Goal: Find specific page/section: Find specific page/section

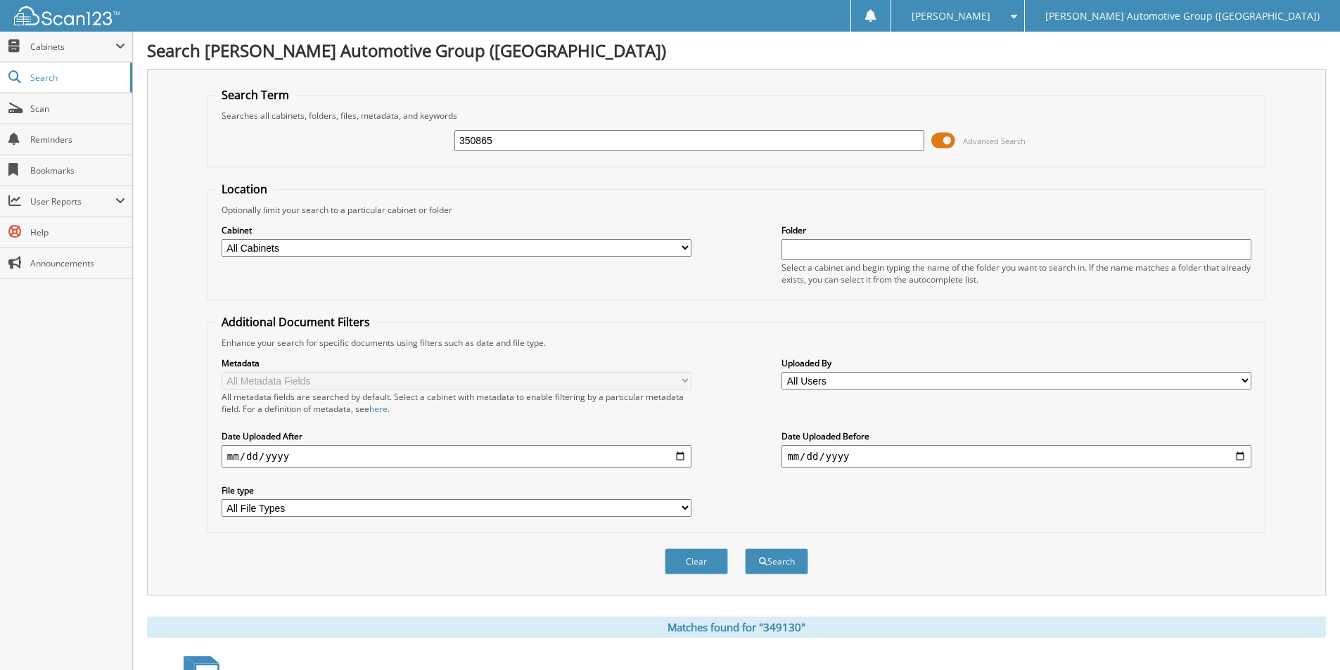
type input "350865"
click at [745, 549] on button "Search" at bounding box center [776, 562] width 63 height 26
drag, startPoint x: 499, startPoint y: 148, endPoint x: 383, endPoint y: 139, distance: 116.4
click at [383, 139] on div "350865 Advanced Search" at bounding box center [737, 141] width 1044 height 38
drag, startPoint x: 525, startPoint y: 141, endPoint x: 351, endPoint y: 139, distance: 173.7
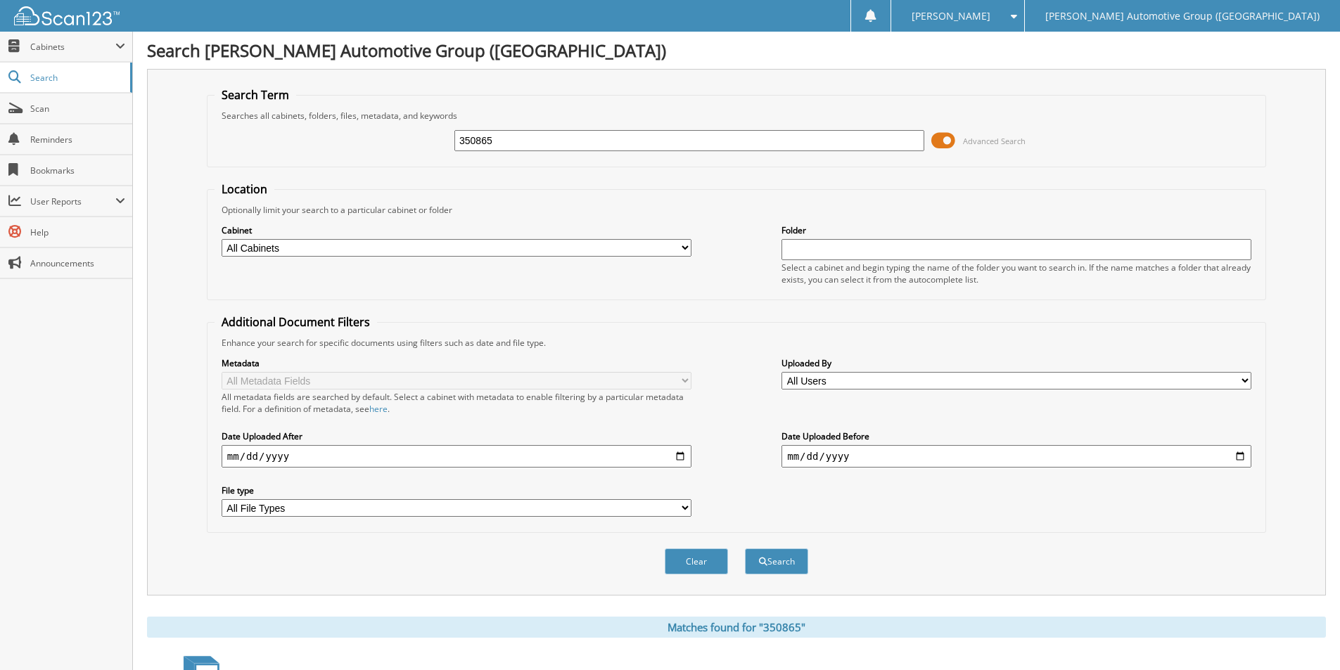
click at [352, 139] on div "350865 Advanced Search" at bounding box center [737, 141] width 1044 height 38
type input "351556"
click at [745, 549] on button "Search" at bounding box center [776, 562] width 63 height 26
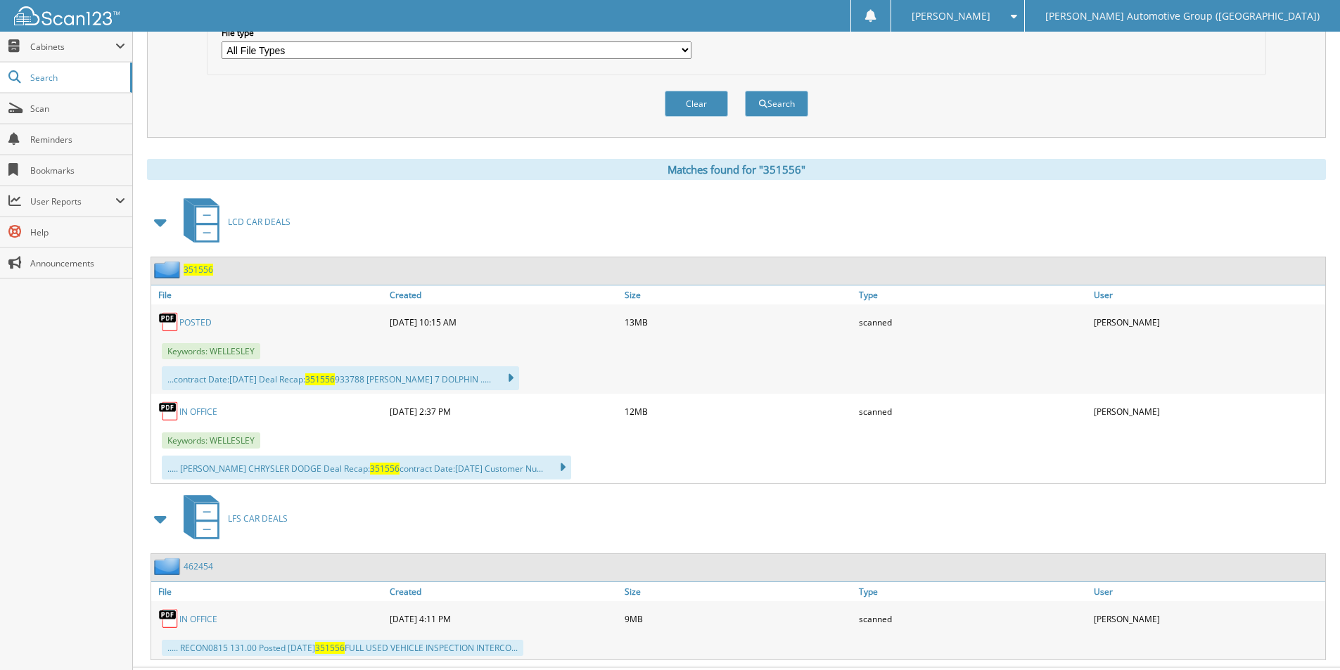
scroll to position [491, 0]
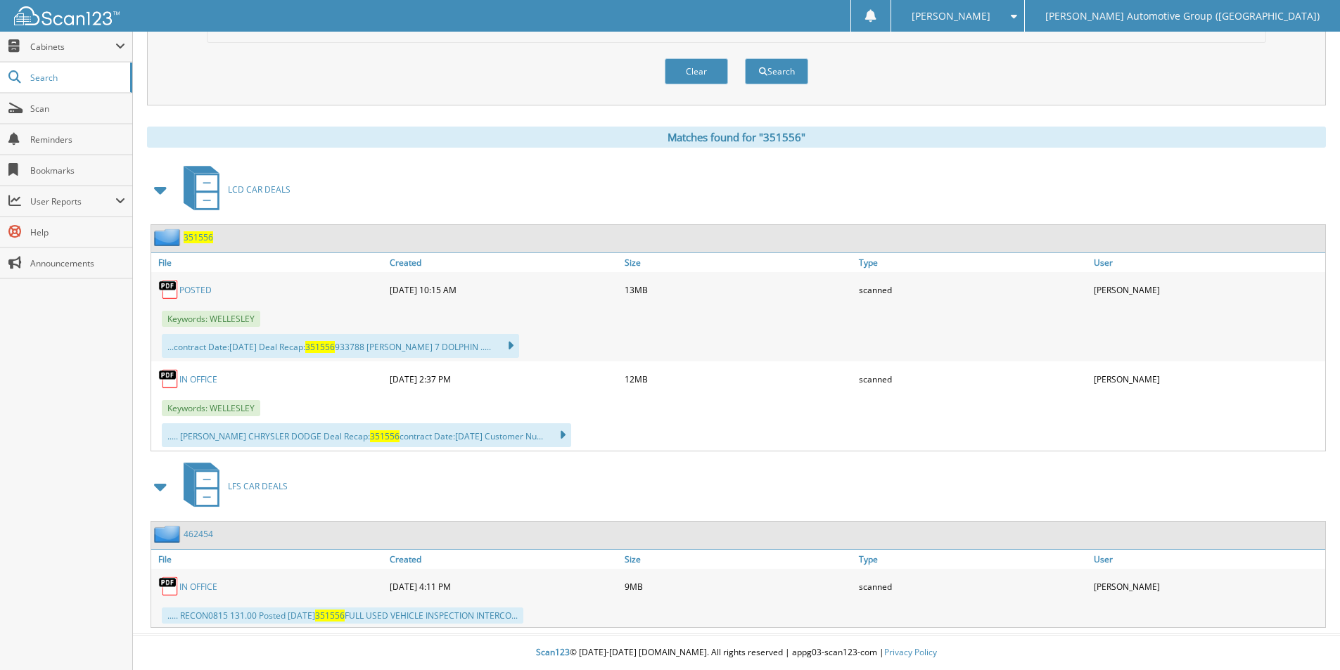
click at [198, 234] on span "351556" at bounding box center [199, 237] width 30 height 12
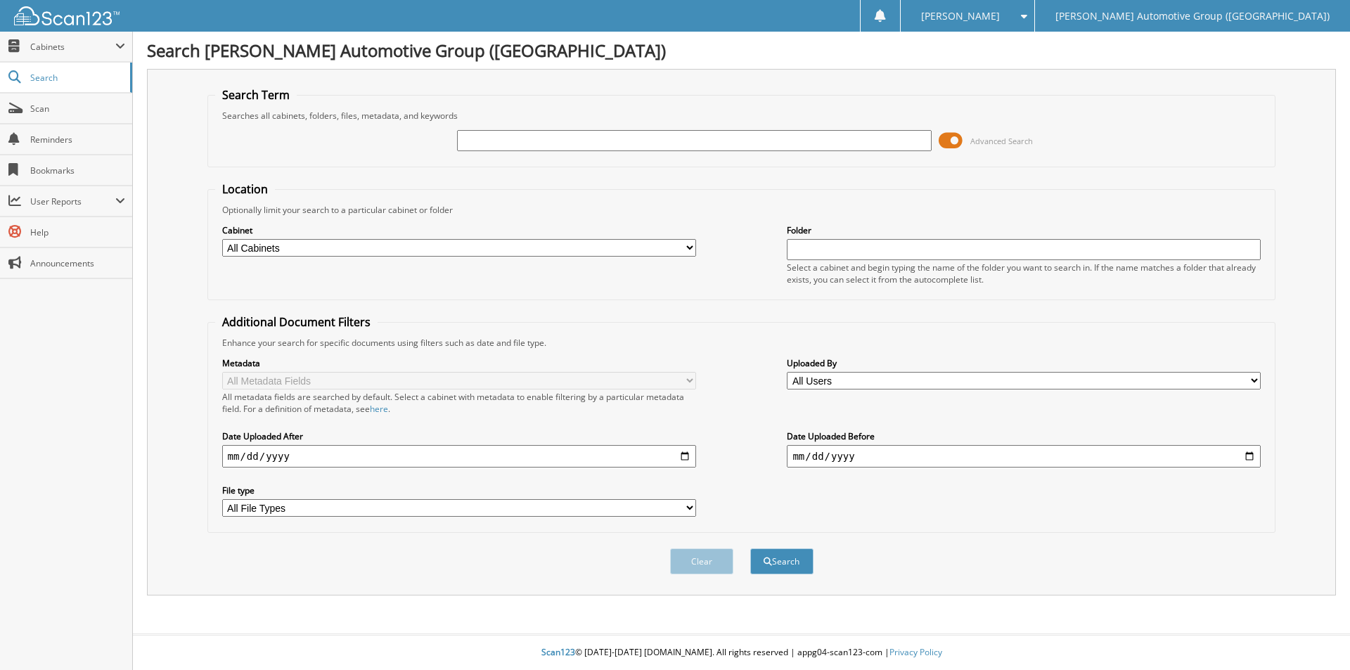
click at [644, 138] on input "text" at bounding box center [694, 140] width 474 height 21
type input "m"
type input "MRA57296"
click at [750, 549] on button "Search" at bounding box center [781, 562] width 63 height 26
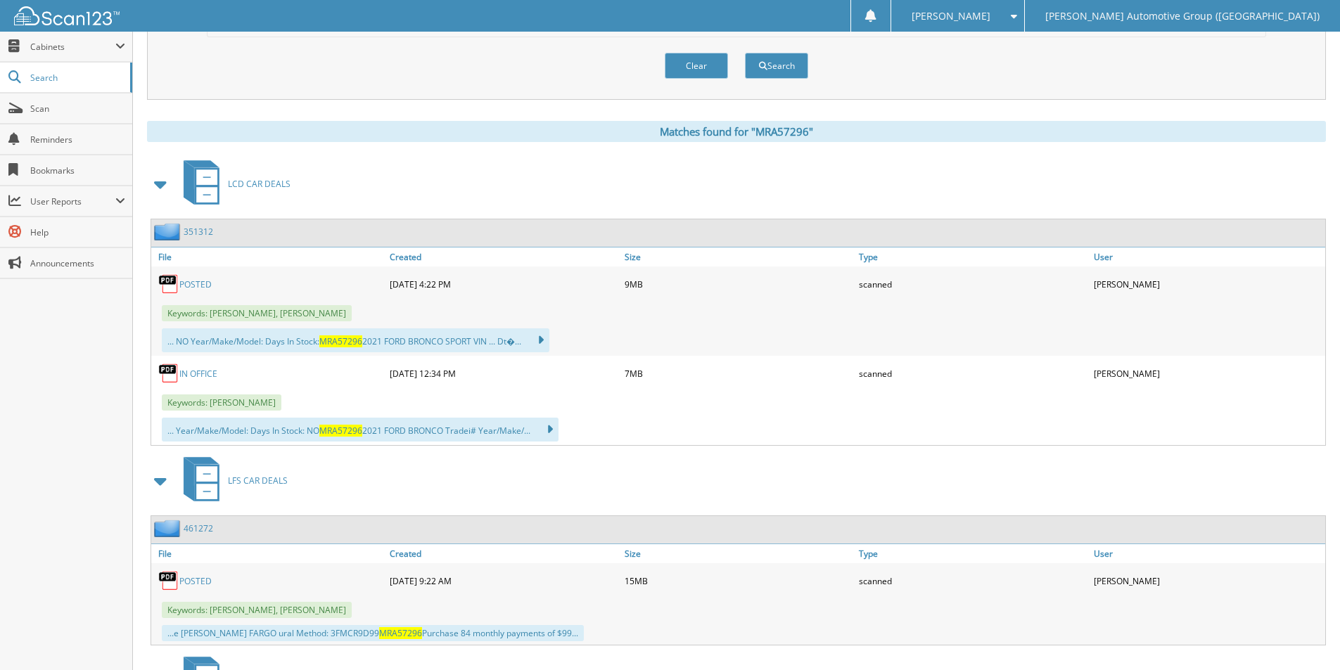
scroll to position [563, 0]
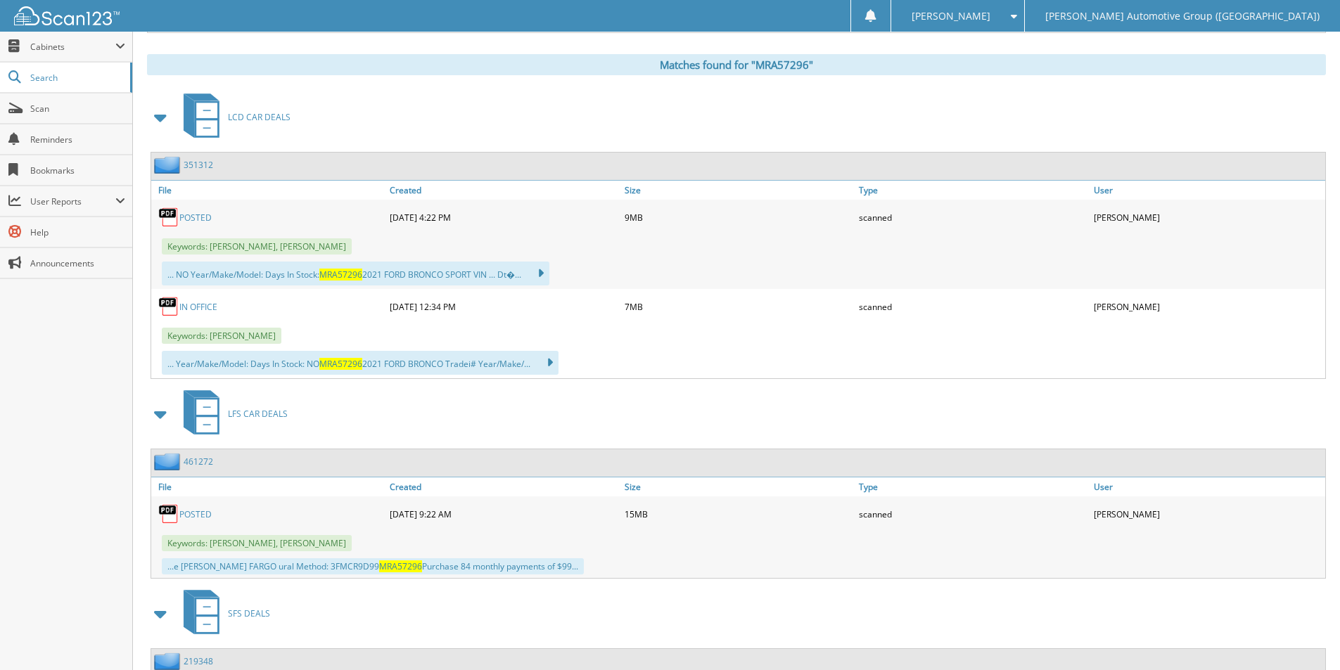
click at [200, 460] on link "461272" at bounding box center [199, 462] width 30 height 12
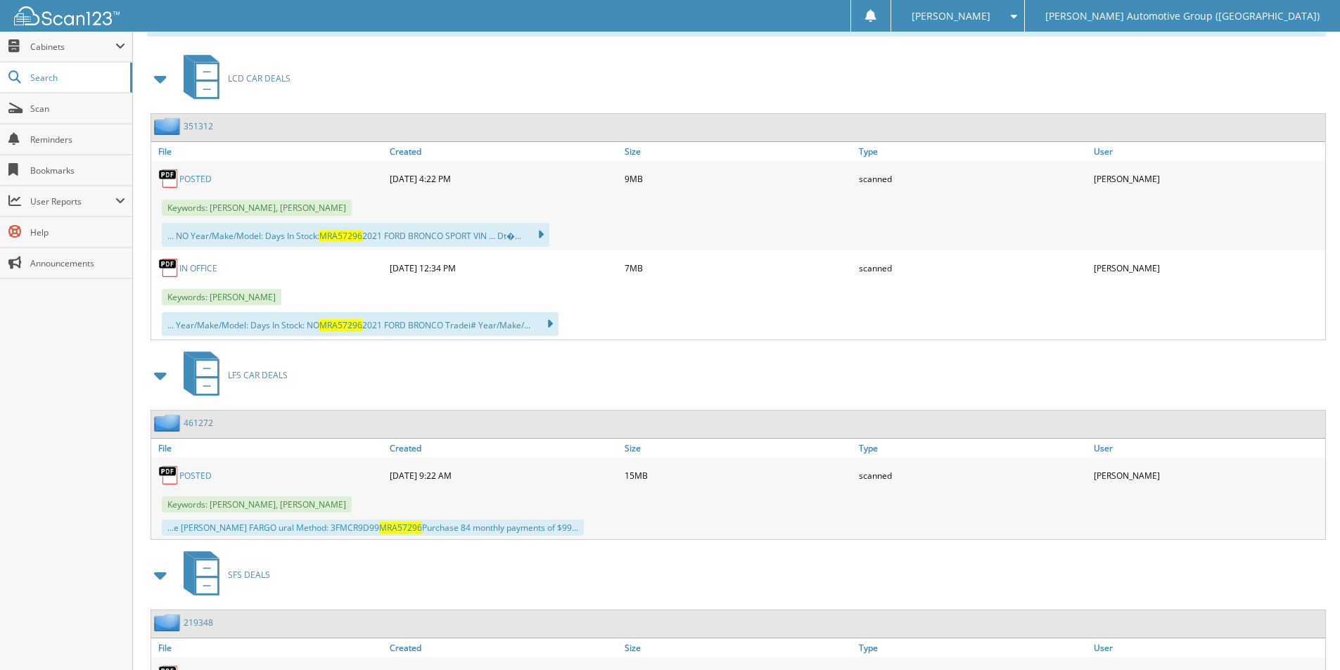
scroll to position [563, 0]
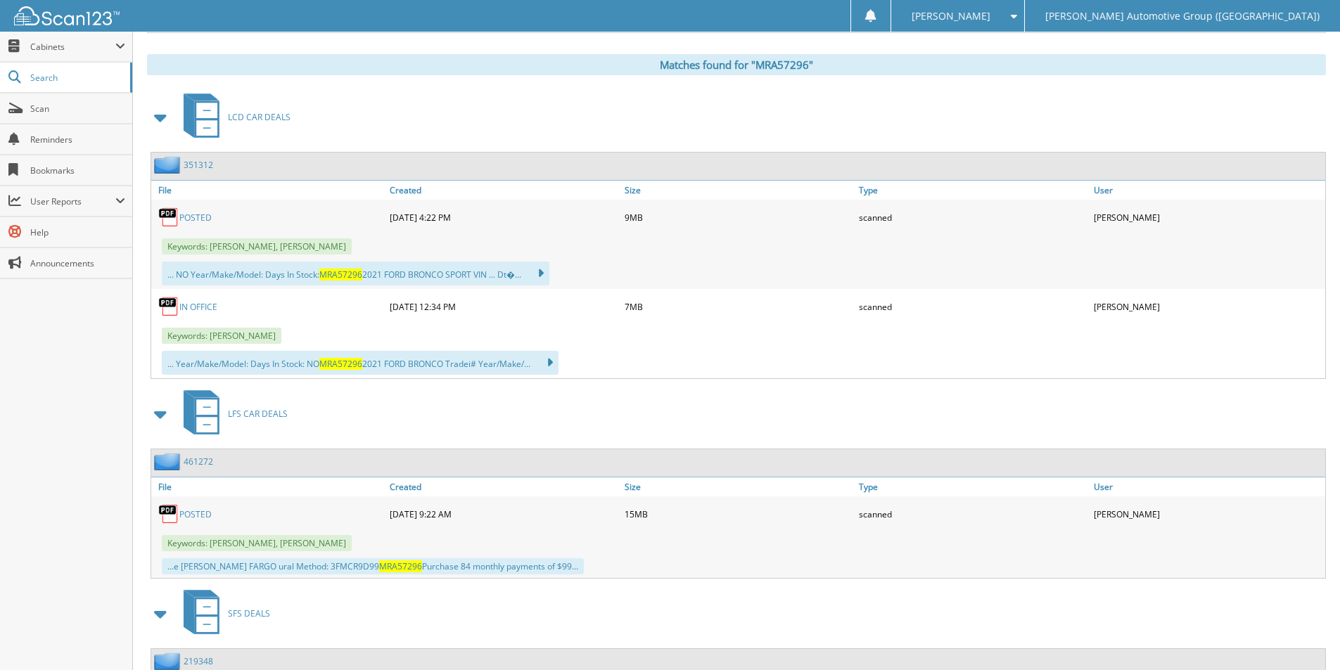
click at [195, 162] on link "351312" at bounding box center [199, 165] width 30 height 12
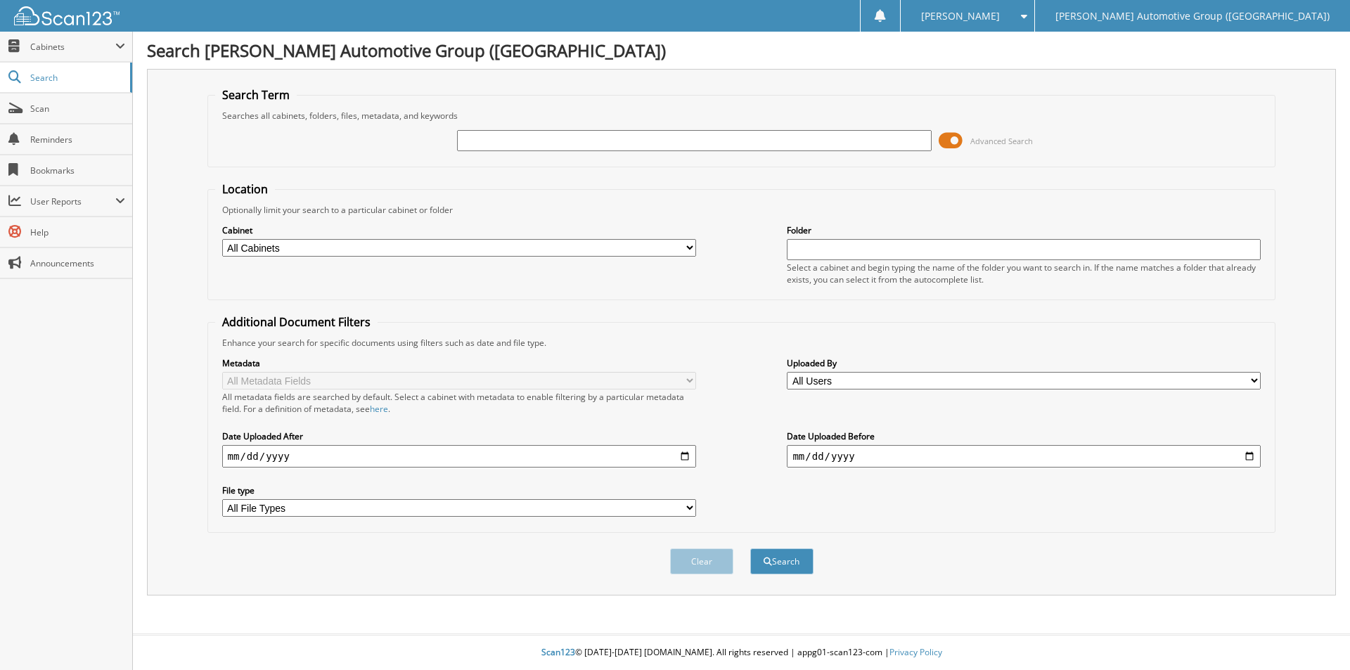
click at [501, 135] on input "text" at bounding box center [694, 140] width 474 height 21
type input "NN244792"
click at [750, 549] on button "Search" at bounding box center [781, 562] width 63 height 26
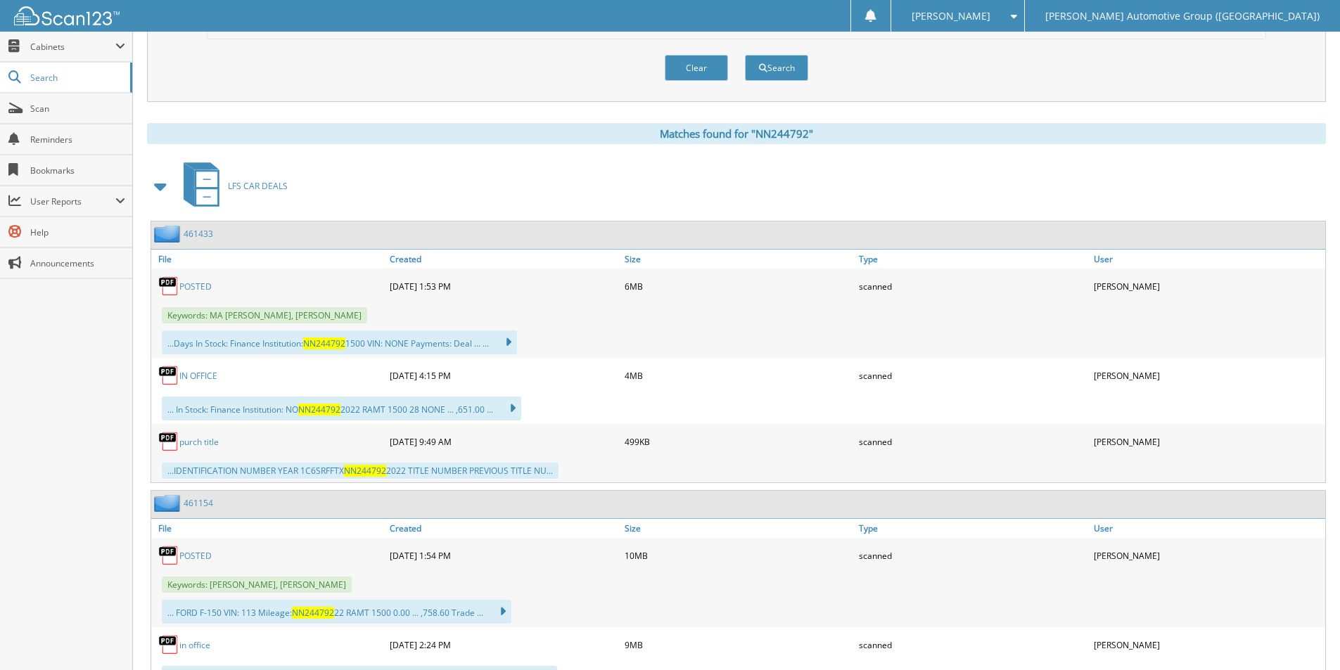
scroll to position [561, 0]
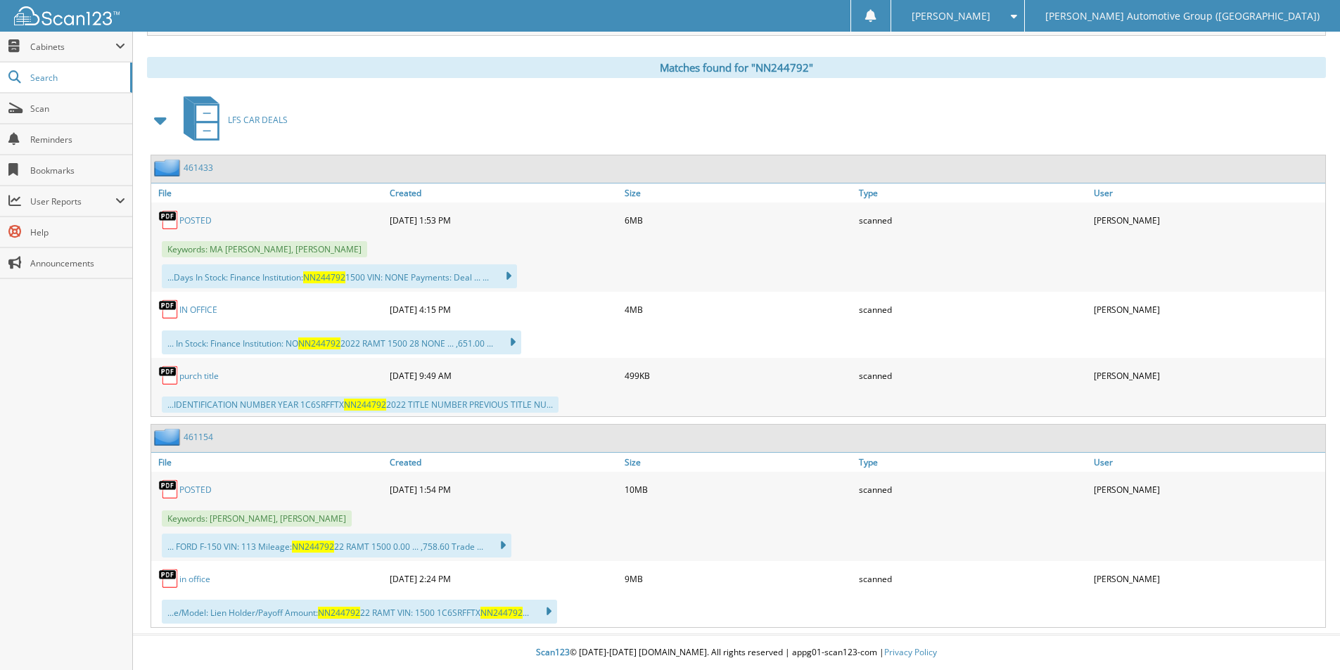
click at [199, 170] on link "461433" at bounding box center [199, 168] width 30 height 12
